Goal: Check status: Check status

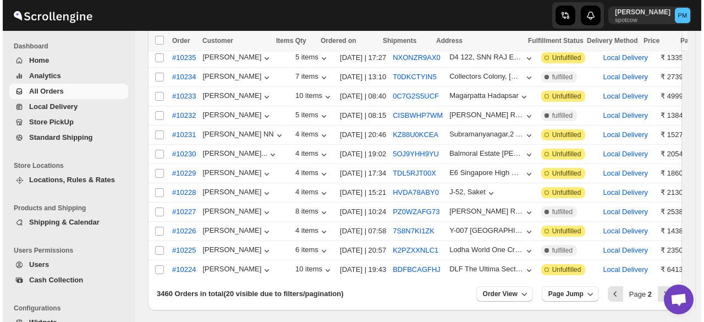
scroll to position [310, 0]
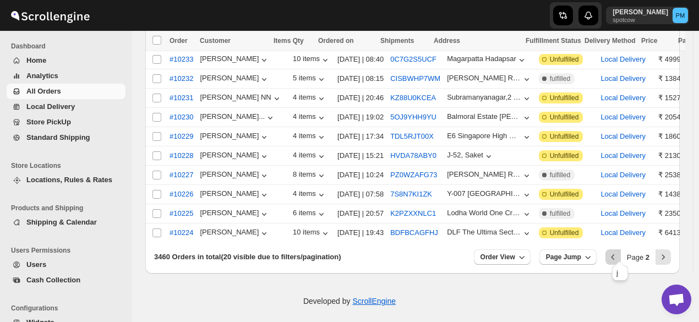
click at [619, 251] on icon "Previous" at bounding box center [613, 256] width 11 height 11
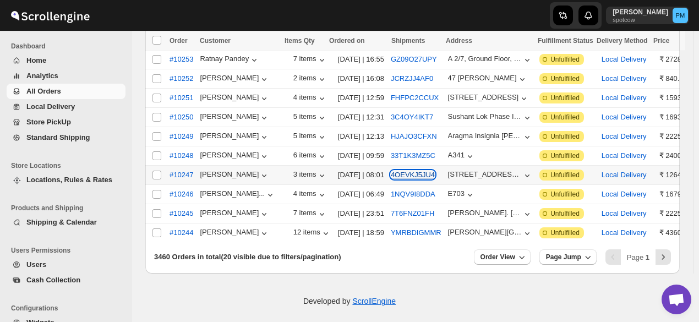
click at [422, 171] on button "4OEVKJ5JU4" at bounding box center [413, 175] width 44 height 8
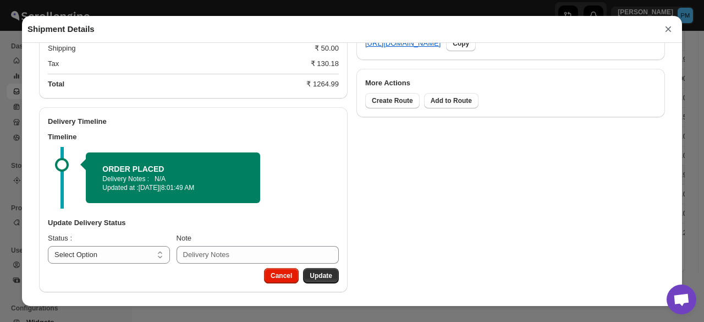
scroll to position [549, 0]
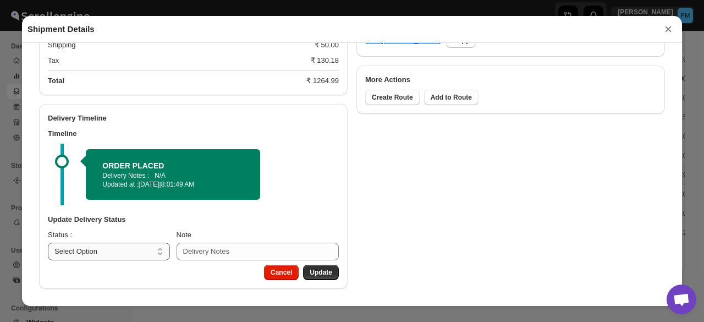
click at [147, 247] on select "Select Option PICKED UP OUT FOR DELIVERY RESCHEDULE DELIVERED CANCELLED" at bounding box center [109, 252] width 122 height 18
select select "PICKED_UP"
click at [48, 243] on select "Select Option PICKED UP OUT FOR DELIVERY RESCHEDULE DELIVERED CANCELLED" at bounding box center [109, 252] width 122 height 18
click at [320, 274] on span "Pick Products" at bounding box center [310, 272] width 44 height 9
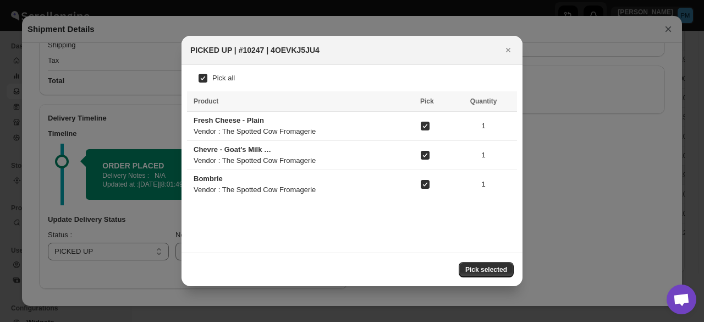
click at [492, 268] on span "Pick selected" at bounding box center [487, 269] width 42 height 9
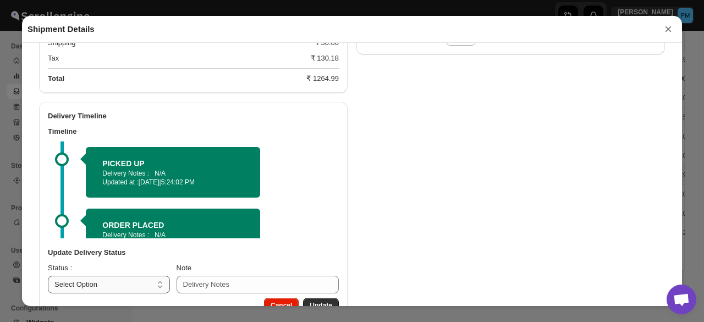
click at [107, 283] on select "Select Option PICKED UP OUT FOR DELIVERY RESCHEDULE DELIVERED CANCELLED" at bounding box center [109, 285] width 122 height 18
select select "OUT_FOR_DELIVERY"
click at [48, 277] on select "Select Option PICKED UP OUT FOR DELIVERY RESCHEDULE DELIVERED CANCELLED" at bounding box center [109, 285] width 122 height 18
click at [322, 299] on button "Update" at bounding box center [321, 305] width 36 height 15
select select
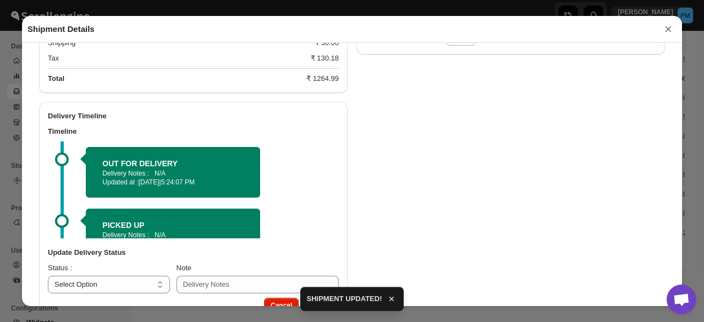
click at [667, 32] on button "×" at bounding box center [668, 28] width 17 height 15
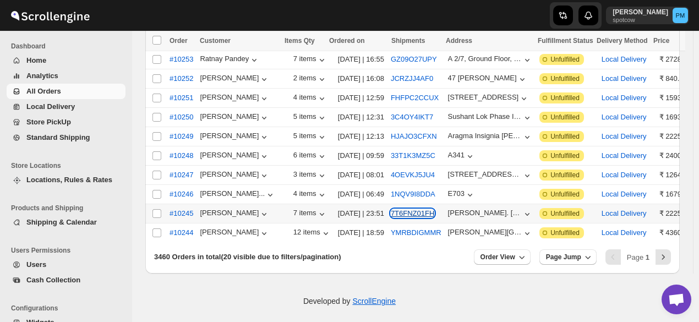
click at [419, 209] on button "7T6FNZ01FH" at bounding box center [412, 213] width 43 height 8
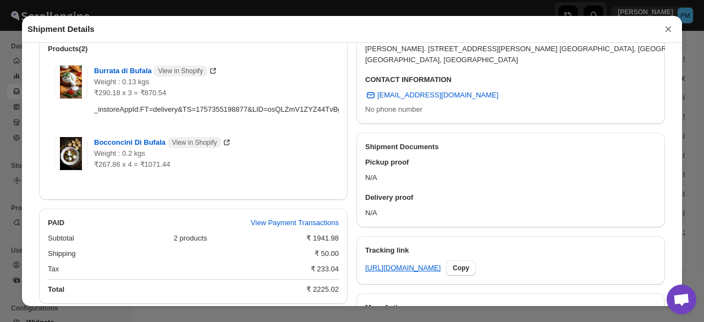
scroll to position [506, 0]
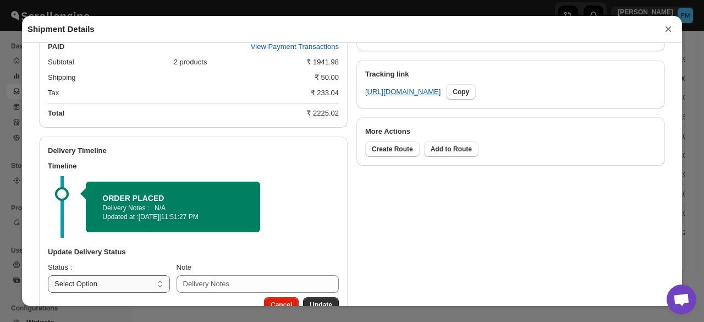
click at [119, 289] on select "Select Option PICKED UP OUT FOR DELIVERY RESCHEDULE DELIVERED CANCELLED" at bounding box center [109, 284] width 122 height 18
select select "PICKED_UP"
click at [48, 277] on select "Select Option PICKED UP OUT FOR DELIVERY RESCHEDULE DELIVERED CANCELLED" at bounding box center [109, 284] width 122 height 18
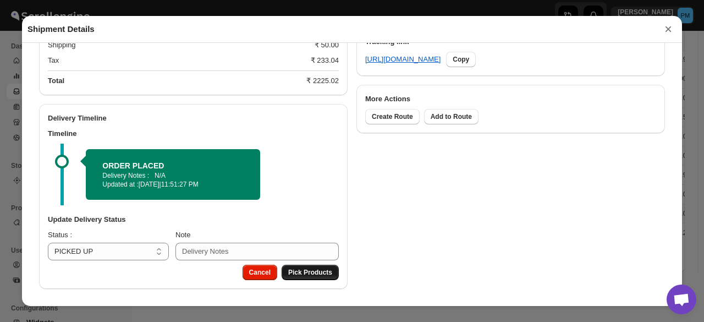
click at [326, 280] on button "Pick Products" at bounding box center [310, 272] width 57 height 15
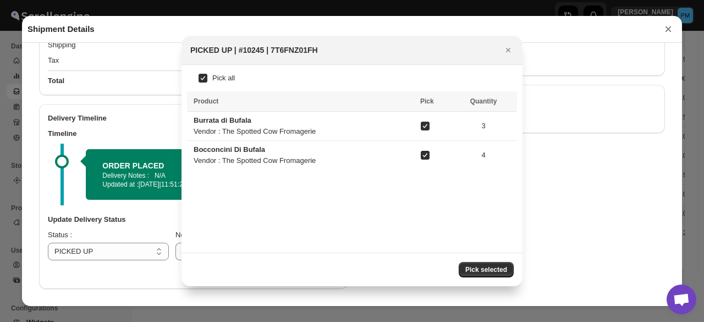
click at [491, 271] on span "Pick selected" at bounding box center [487, 269] width 42 height 9
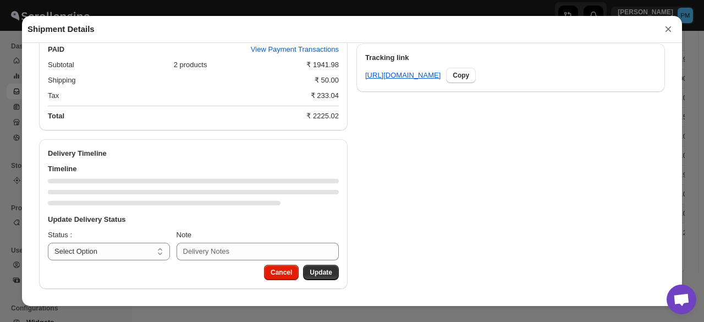
scroll to position [560, 0]
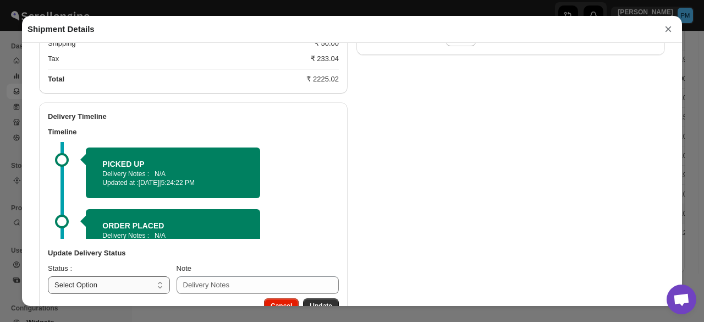
click at [125, 290] on select "Select Option PICKED UP OUT FOR DELIVERY RESCHEDULE DELIVERED CANCELLED" at bounding box center [109, 285] width 122 height 18
select select "OUT_FOR_DELIVERY"
click at [48, 277] on select "Select Option PICKED UP OUT FOR DELIVERY RESCHEDULE DELIVERED CANCELLED" at bounding box center [109, 285] width 122 height 18
click at [315, 304] on span "Update" at bounding box center [321, 306] width 23 height 9
select select
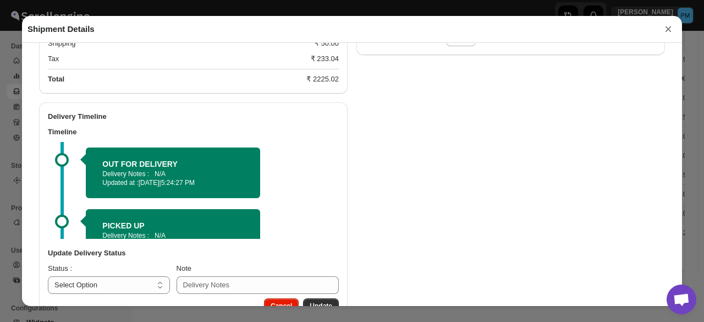
click at [670, 29] on button "×" at bounding box center [668, 28] width 17 height 15
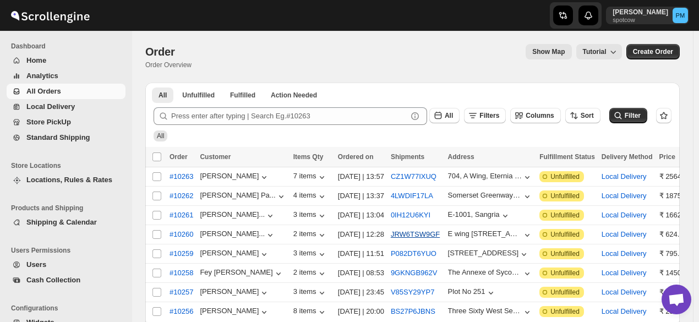
scroll to position [275, 0]
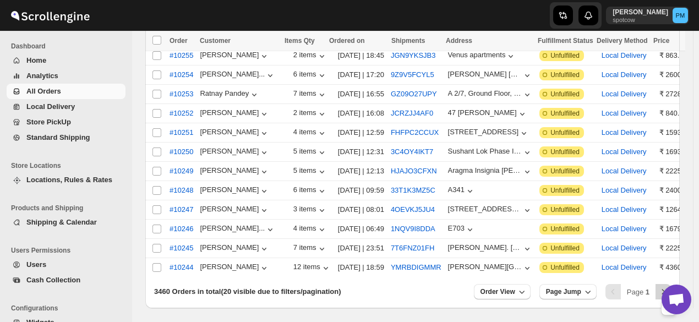
click at [664, 286] on icon "Next" at bounding box center [663, 291] width 11 height 11
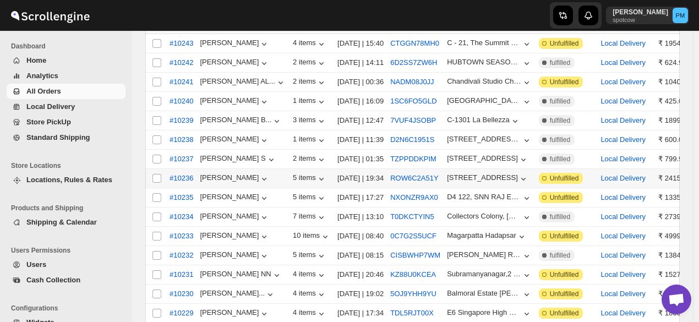
scroll to position [110, 0]
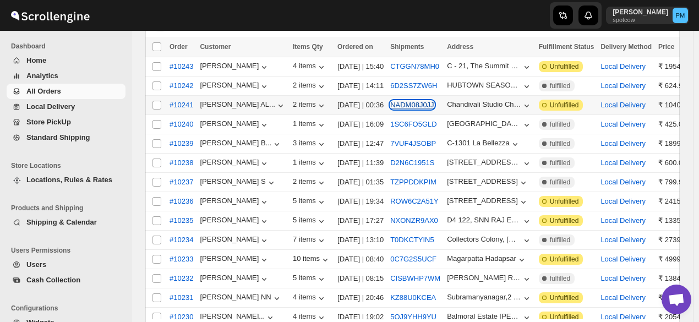
click at [402, 107] on button "NADM08J0JJ" at bounding box center [411, 105] width 43 height 8
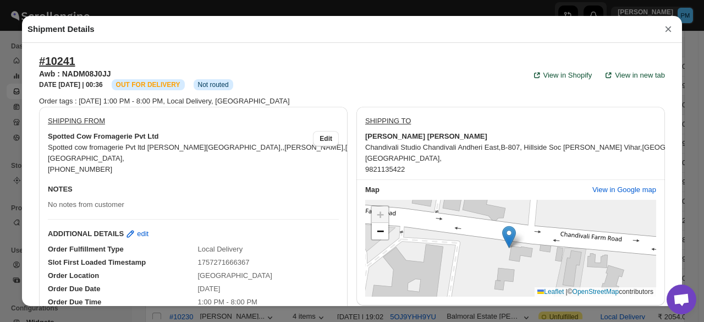
click at [667, 33] on button "×" at bounding box center [668, 28] width 17 height 15
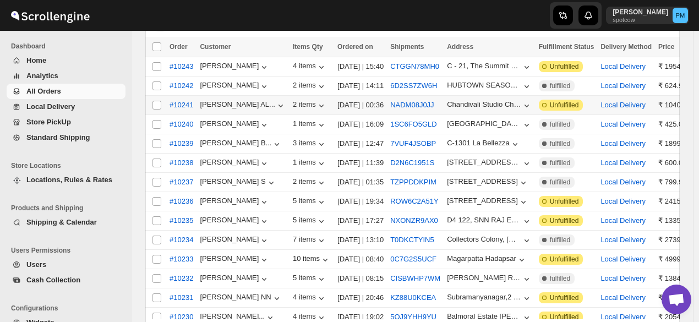
click at [72, 95] on span "All Orders" at bounding box center [74, 91] width 97 height 11
